Goal: Information Seeking & Learning: Compare options

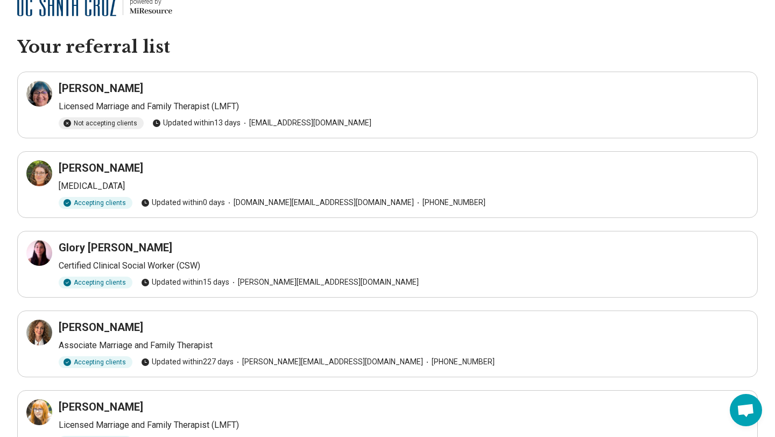
scroll to position [16, 0]
click at [73, 172] on h3 "[PERSON_NAME]" at bounding box center [101, 167] width 84 height 15
click at [93, 160] on h3 "[PERSON_NAME]" at bounding box center [101, 167] width 84 height 15
click at [43, 169] on icon at bounding box center [41, 170] width 5 height 5
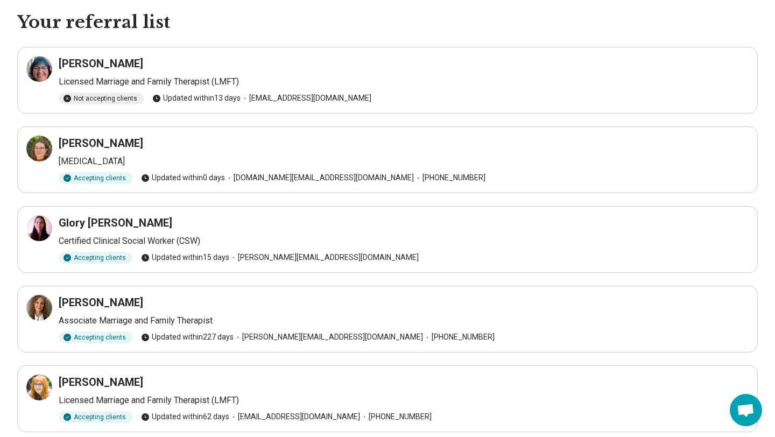
scroll to position [78, 0]
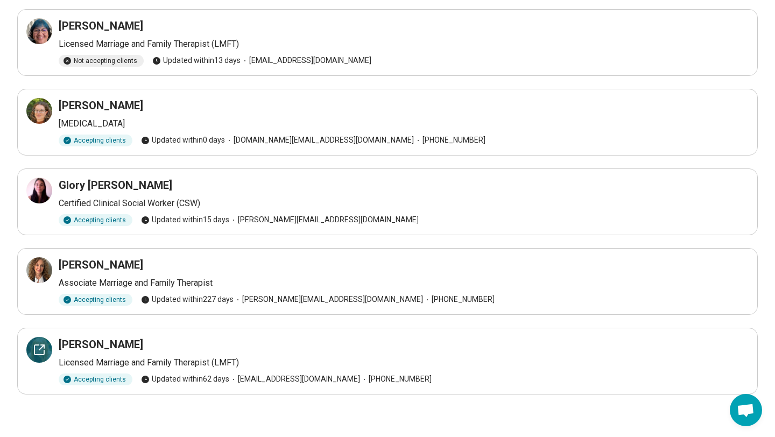
click at [37, 351] on icon at bounding box center [39, 349] width 13 height 13
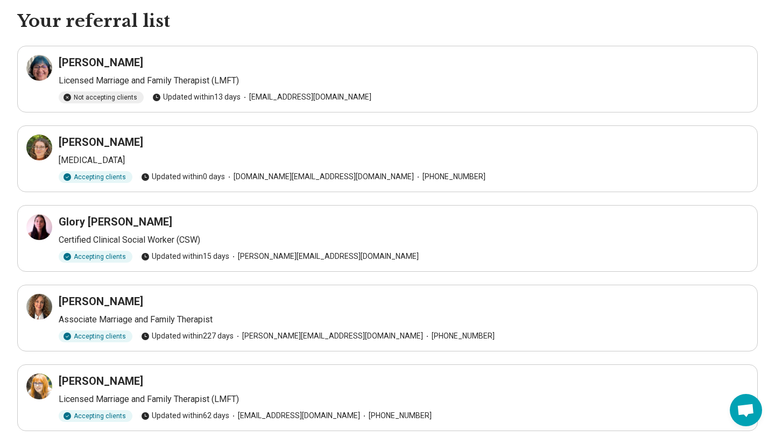
scroll to position [23, 0]
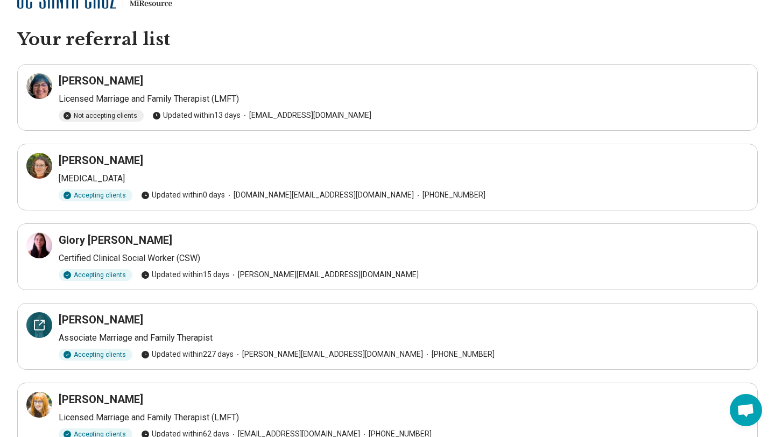
click at [47, 323] on div at bounding box center [39, 325] width 26 height 26
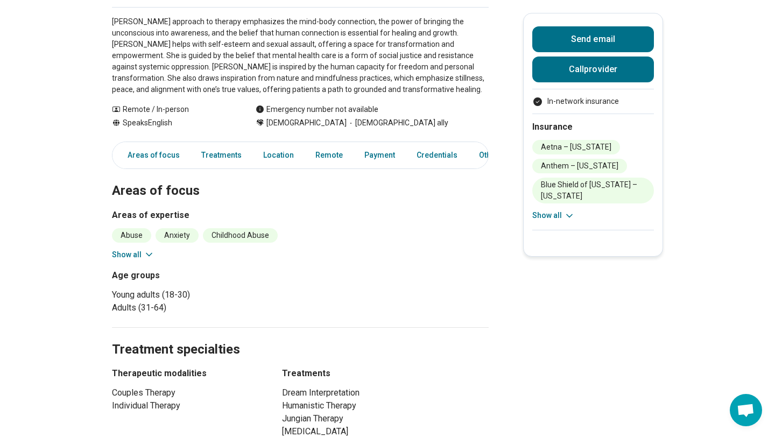
scroll to position [184, 0]
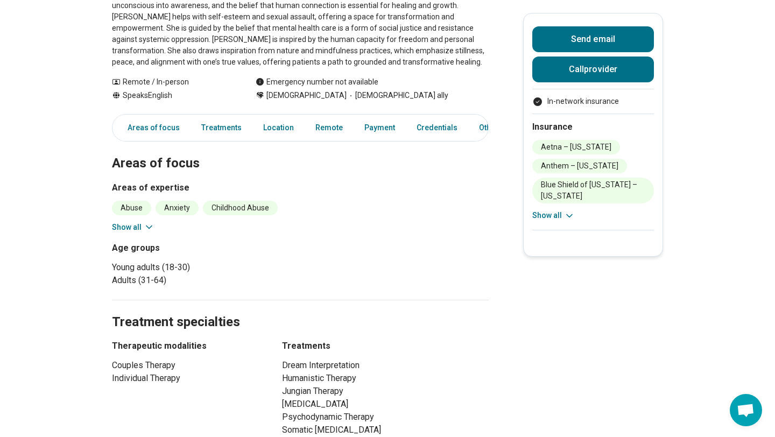
click at [144, 228] on icon at bounding box center [149, 227] width 11 height 11
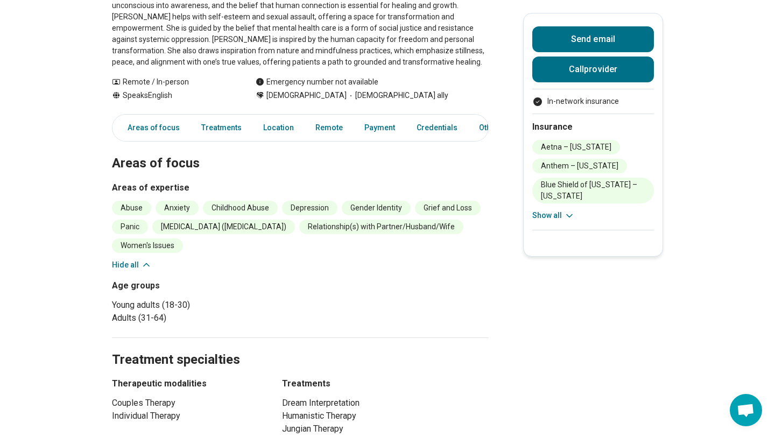
click at [144, 265] on icon at bounding box center [146, 265] width 5 height 3
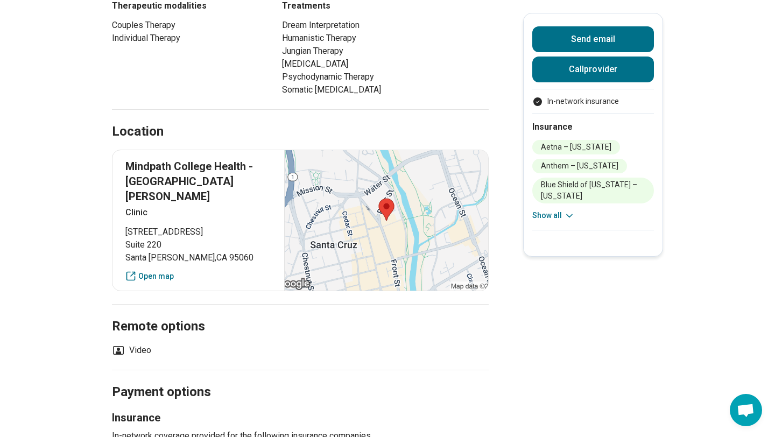
scroll to position [531, 0]
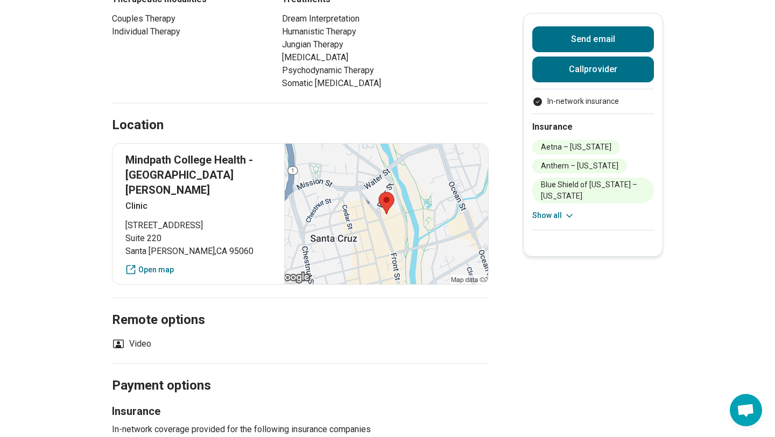
click at [564, 215] on icon at bounding box center [569, 215] width 11 height 11
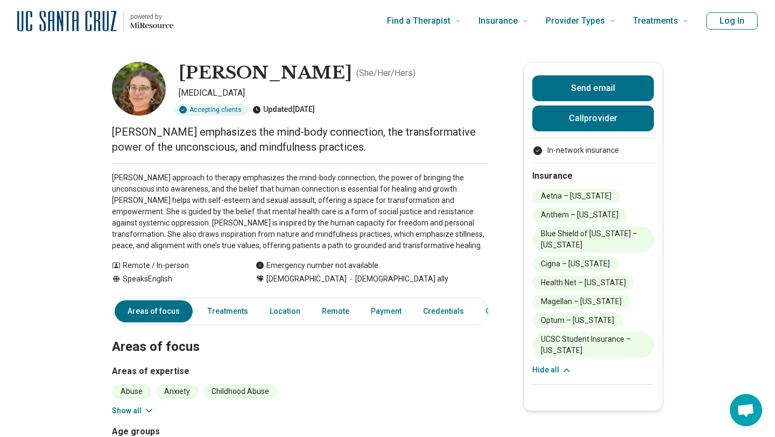
scroll to position [0, 0]
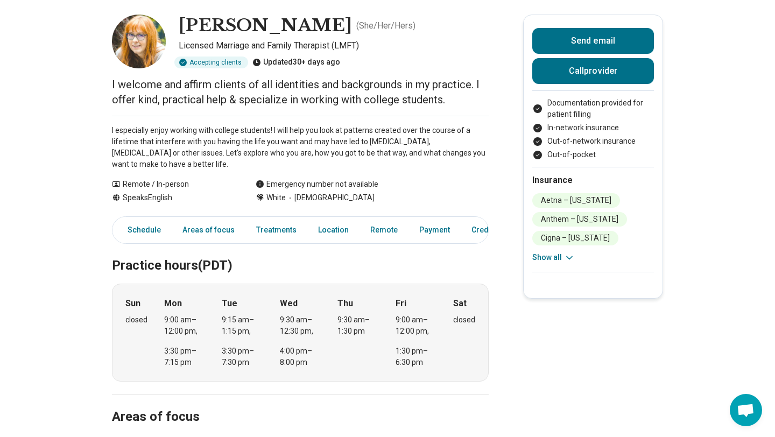
scroll to position [48, 0]
click at [314, 231] on link "Location" at bounding box center [334, 229] width 44 height 22
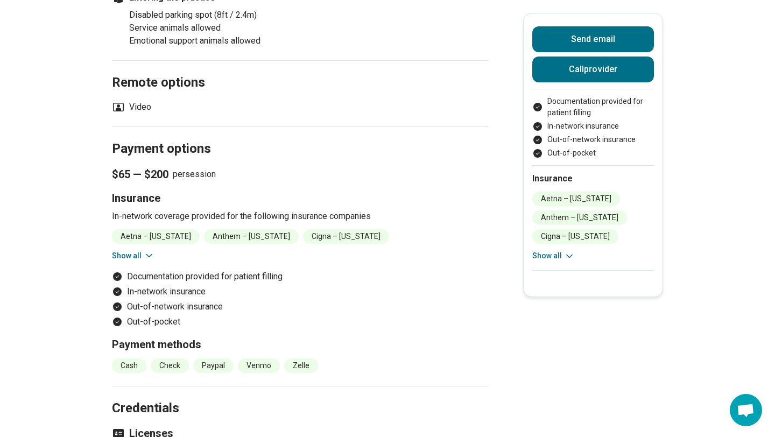
scroll to position [932, 0]
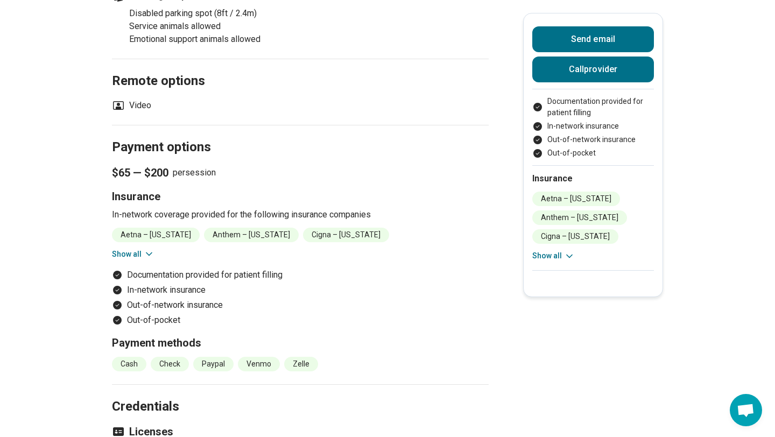
click at [146, 259] on icon at bounding box center [149, 254] width 11 height 11
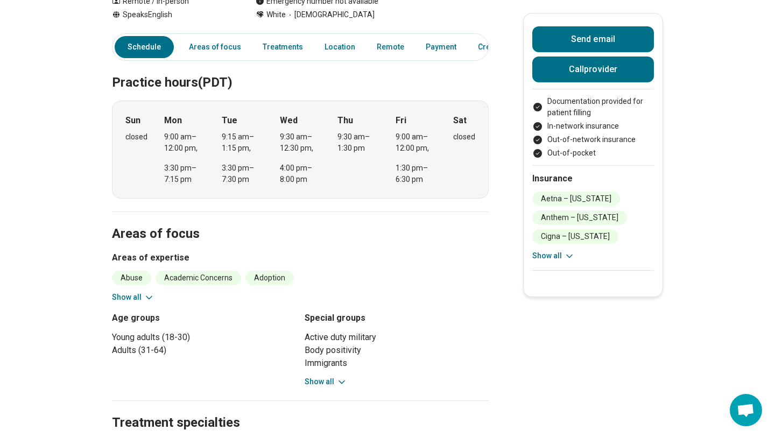
scroll to position [231, 0]
click at [142, 294] on button "Show all" at bounding box center [133, 296] width 43 height 11
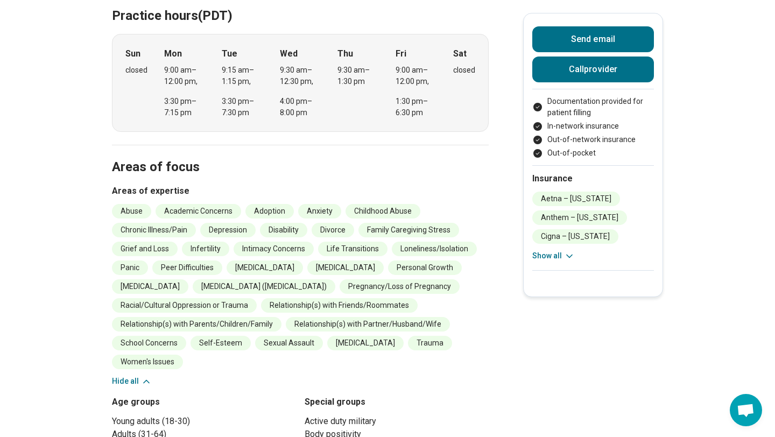
scroll to position [299, 0]
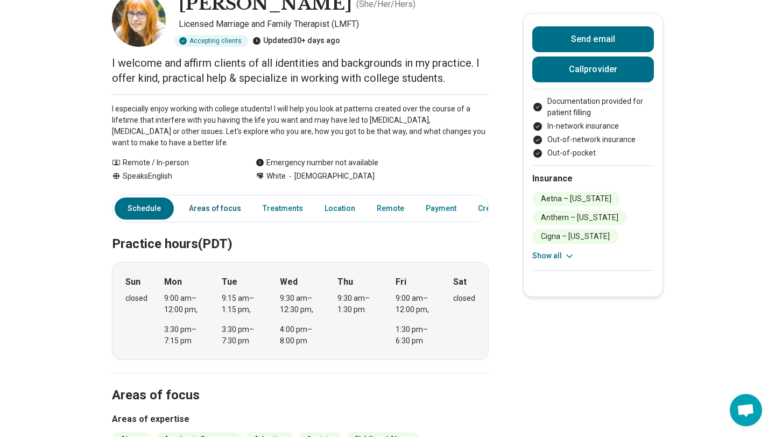
click at [209, 210] on link "Areas of focus" at bounding box center [214, 208] width 65 height 22
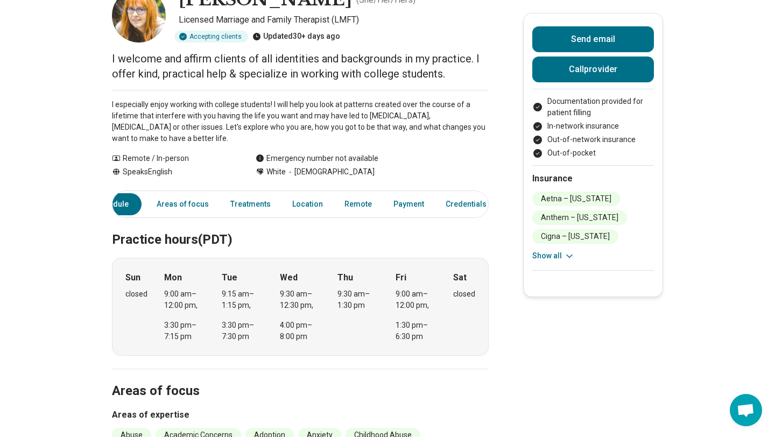
scroll to position [71, 0]
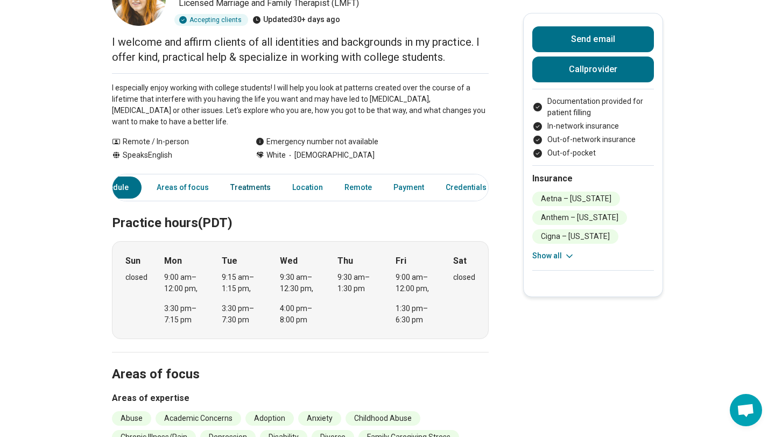
click at [249, 189] on link "Treatments" at bounding box center [250, 188] width 53 height 22
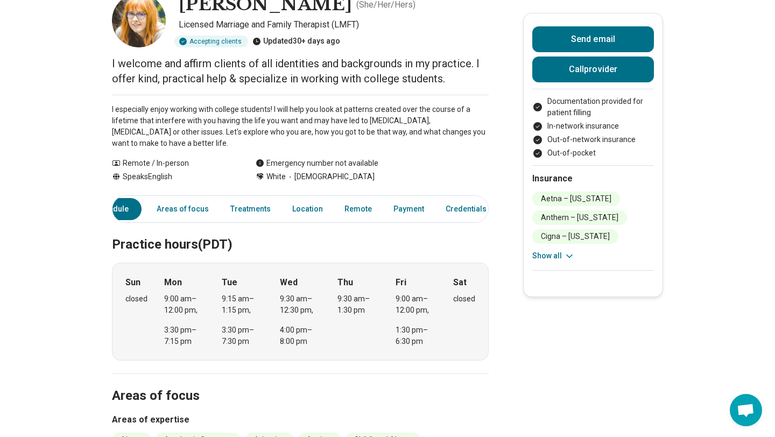
scroll to position [0, 0]
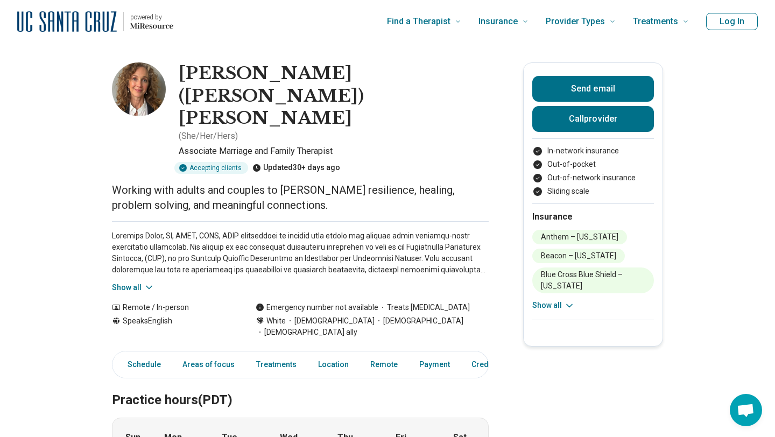
scroll to position [11, 0]
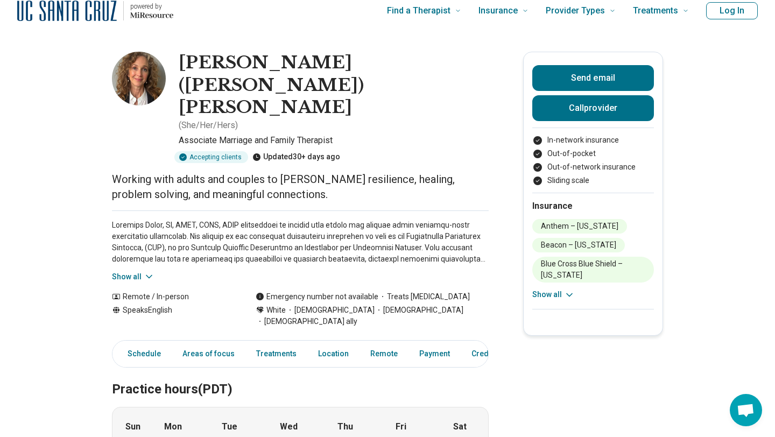
click at [138, 271] on button "Show all" at bounding box center [133, 276] width 43 height 11
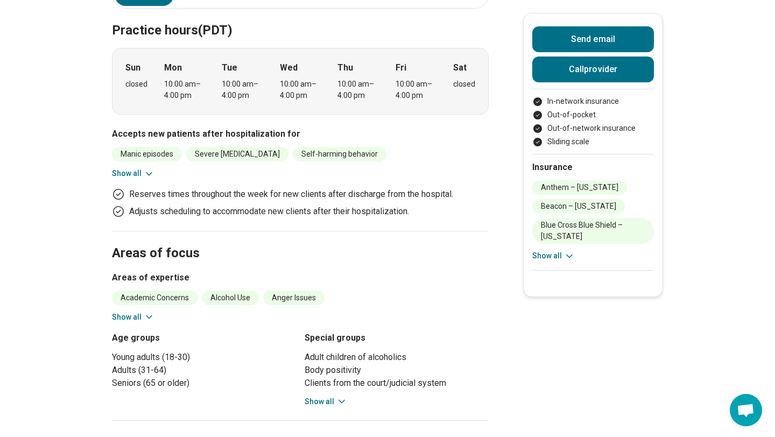
scroll to position [465, 0]
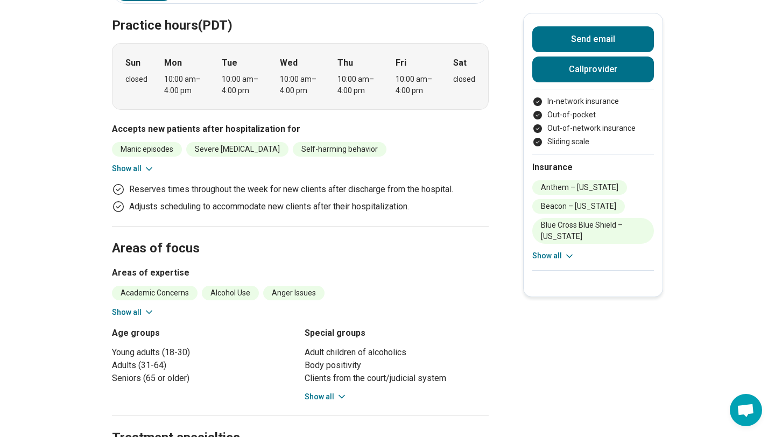
click at [330, 391] on button "Show all" at bounding box center [326, 396] width 43 height 11
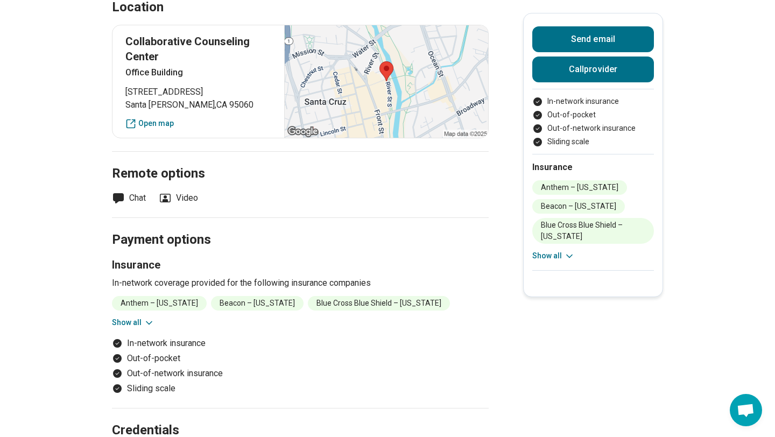
scroll to position [1126, 0]
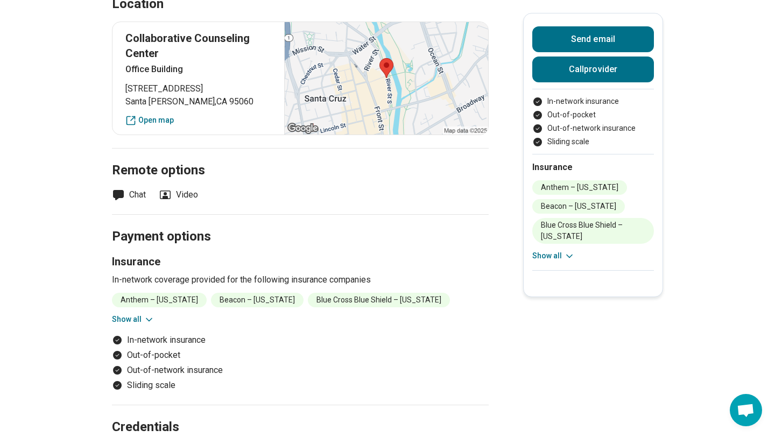
click at [138, 314] on button "Show all" at bounding box center [133, 319] width 43 height 11
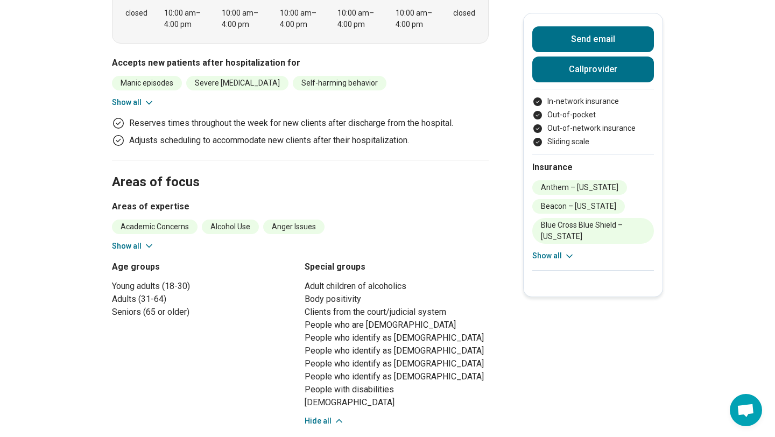
scroll to position [496, 0]
